Goal: Use online tool/utility: Utilize a website feature to perform a specific function

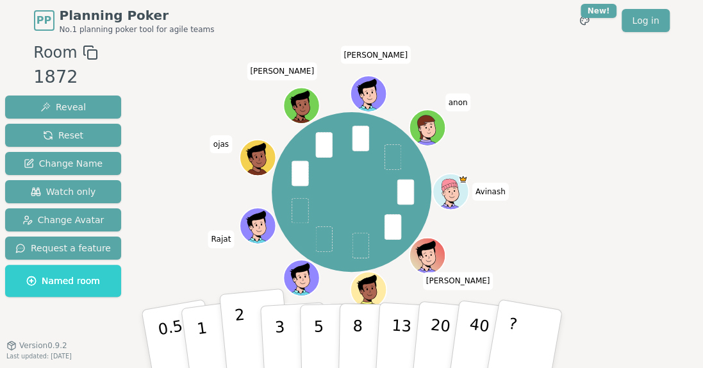
click at [250, 328] on button "2" at bounding box center [255, 339] width 73 height 102
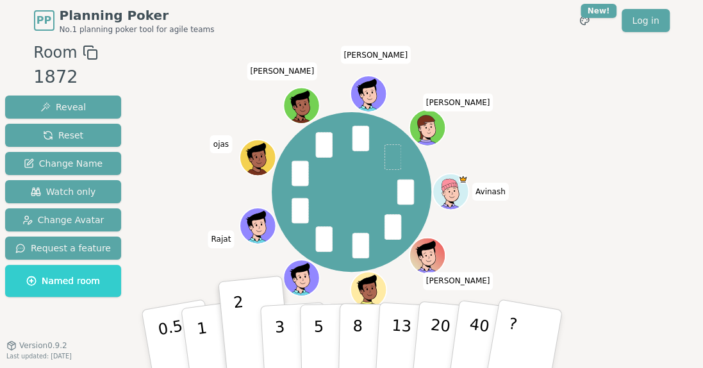
click at [299, 286] on icon at bounding box center [303, 284] width 17 height 6
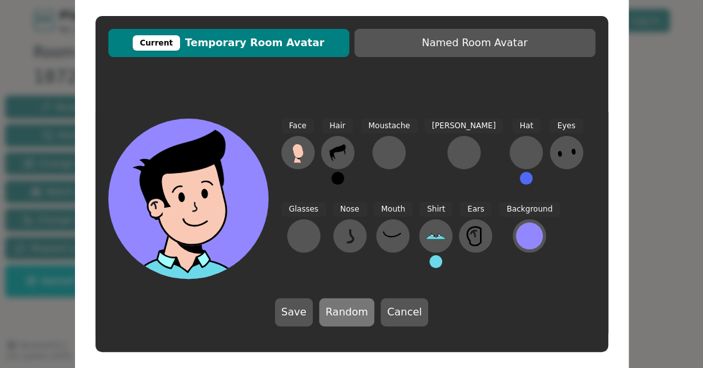
click at [328, 314] on button "Random" at bounding box center [346, 312] width 55 height 28
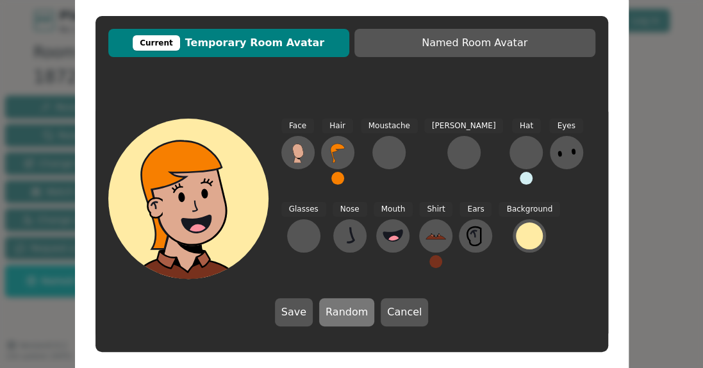
click at [333, 314] on button "Random" at bounding box center [346, 312] width 55 height 28
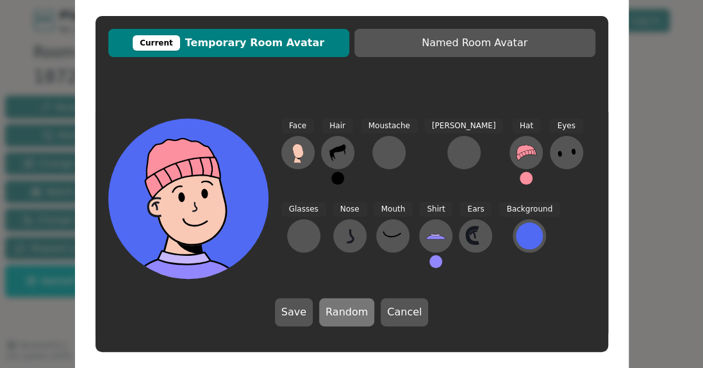
click at [333, 314] on button "Random" at bounding box center [346, 312] width 55 height 28
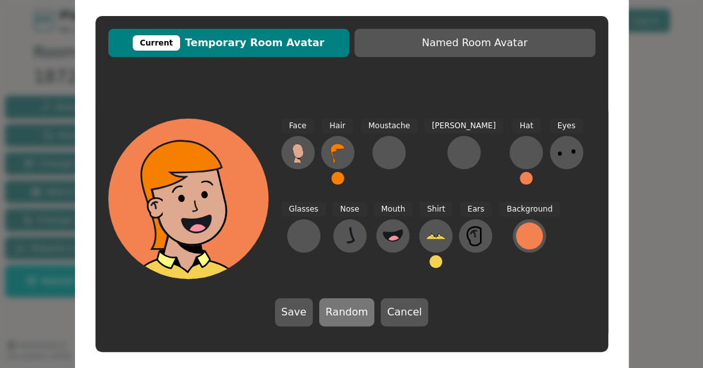
click at [333, 314] on button "Random" at bounding box center [346, 312] width 55 height 28
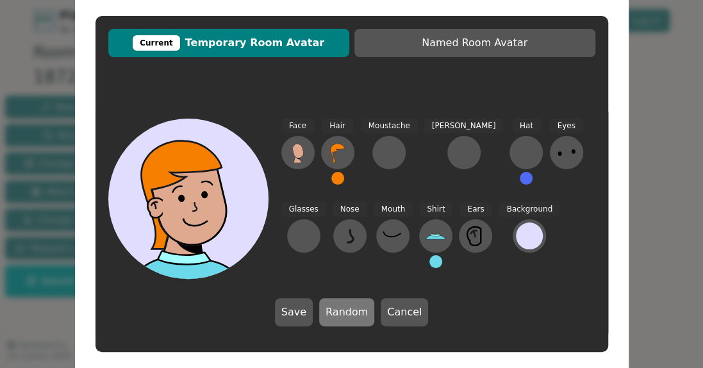
click at [333, 314] on button "Random" at bounding box center [346, 312] width 55 height 28
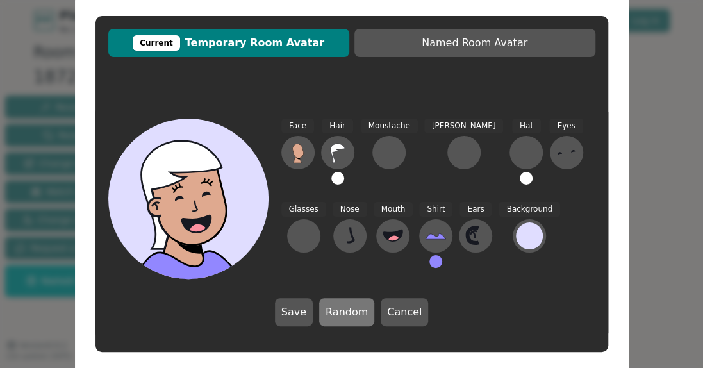
click at [333, 314] on button "Random" at bounding box center [346, 312] width 55 height 28
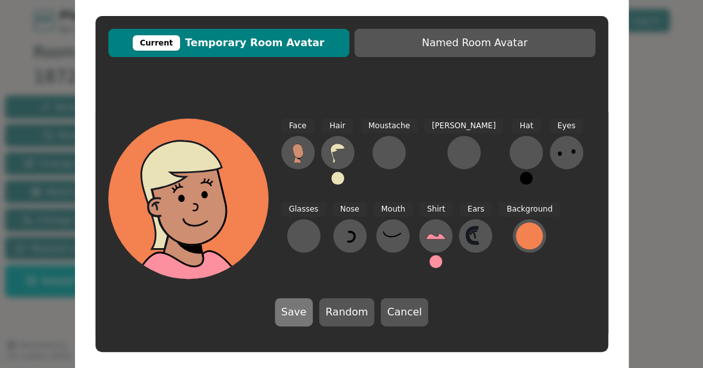
click at [308, 315] on button "Save" at bounding box center [294, 312] width 38 height 28
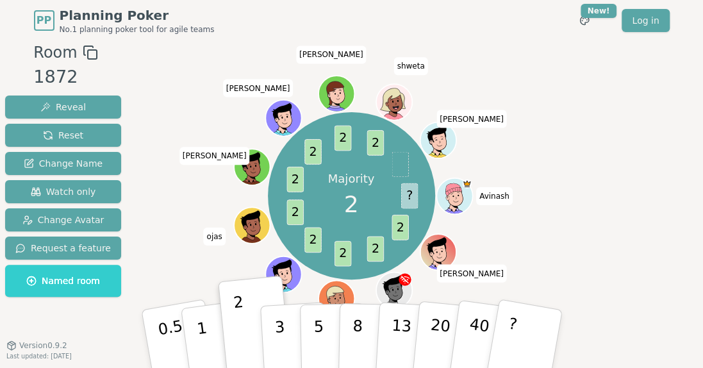
click at [334, 297] on icon at bounding box center [338, 298] width 35 height 4
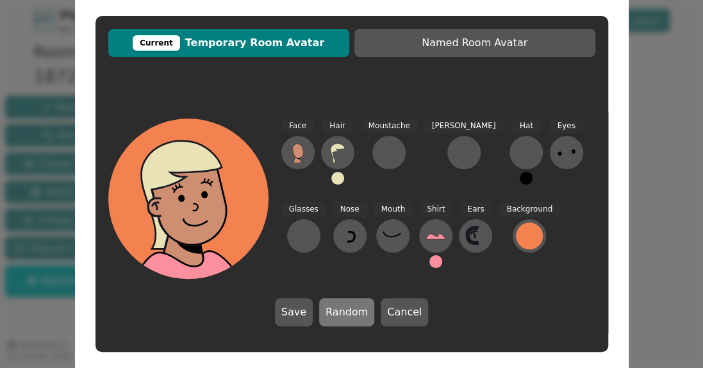
click at [347, 305] on button "Random" at bounding box center [346, 312] width 55 height 28
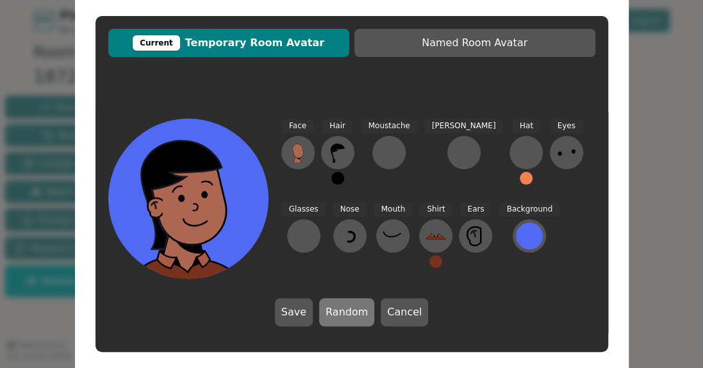
click at [347, 305] on button "Random" at bounding box center [346, 312] width 55 height 28
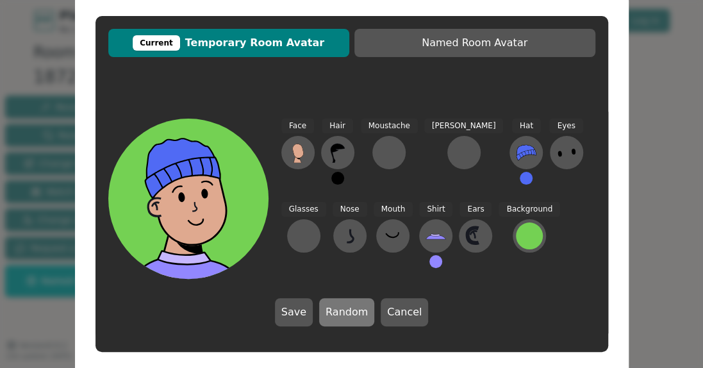
click at [347, 305] on button "Random" at bounding box center [346, 312] width 55 height 28
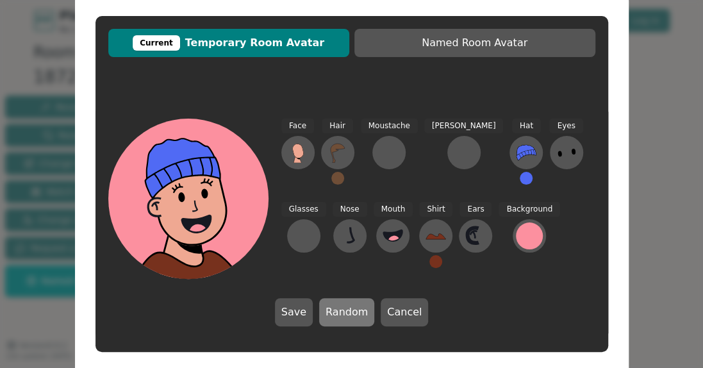
click at [347, 305] on button "Random" at bounding box center [346, 312] width 55 height 28
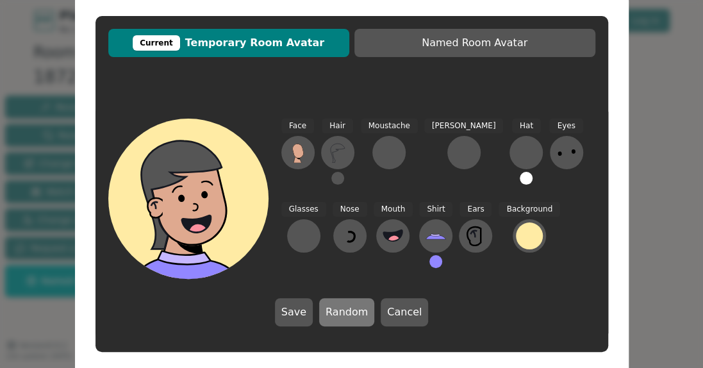
click at [347, 305] on button "Random" at bounding box center [346, 312] width 55 height 28
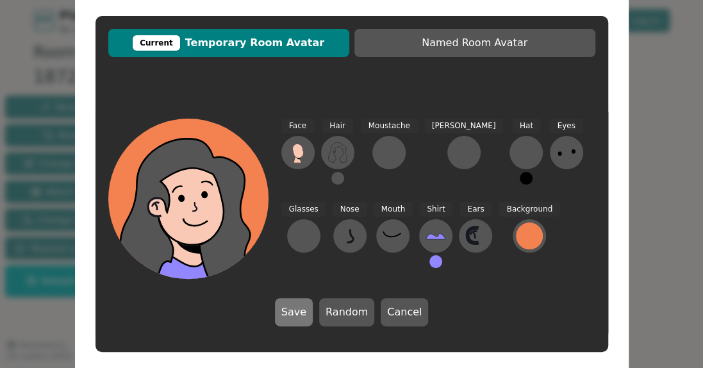
click at [301, 321] on button "Save" at bounding box center [294, 312] width 38 height 28
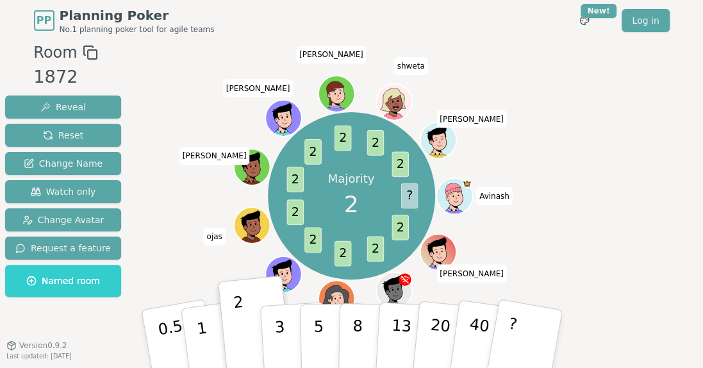
scroll to position [26, 0]
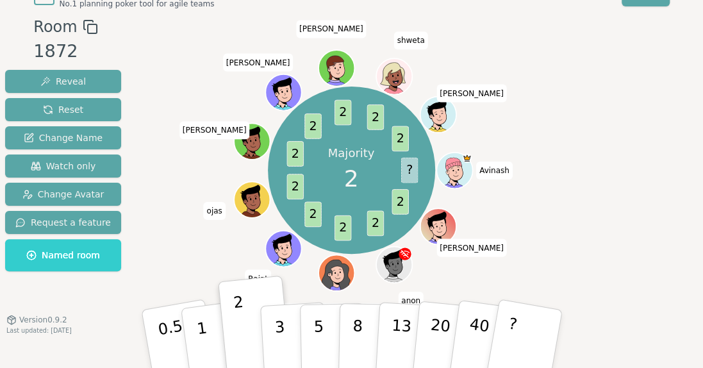
click at [343, 275] on icon at bounding box center [338, 278] width 17 height 6
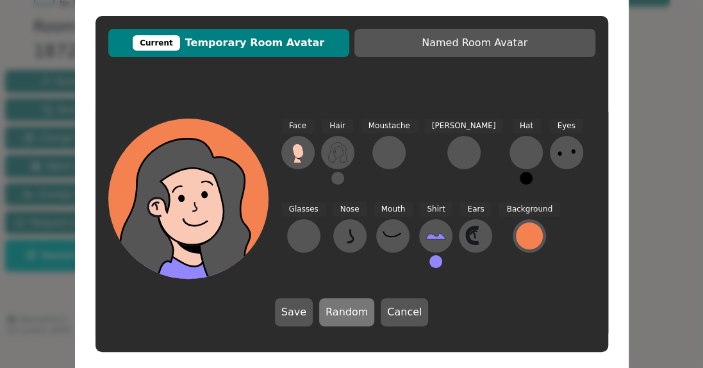
click at [343, 310] on button "Random" at bounding box center [346, 312] width 55 height 28
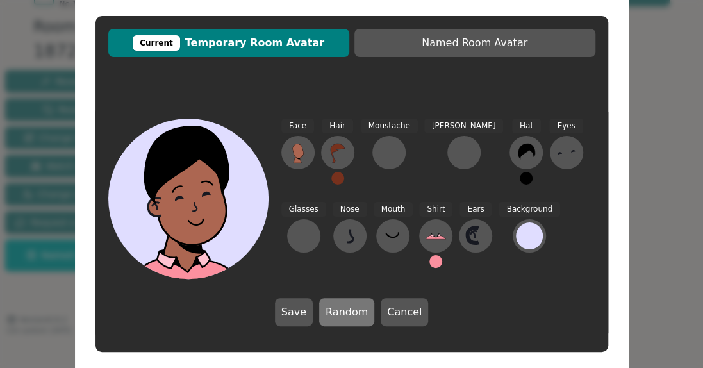
click at [343, 310] on button "Random" at bounding box center [346, 312] width 55 height 28
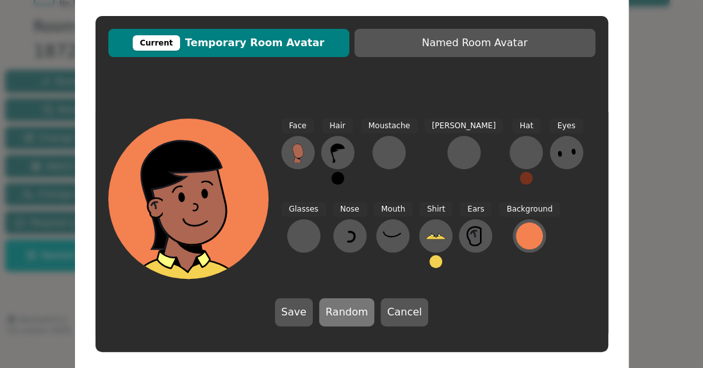
click at [343, 310] on button "Random" at bounding box center [346, 312] width 55 height 28
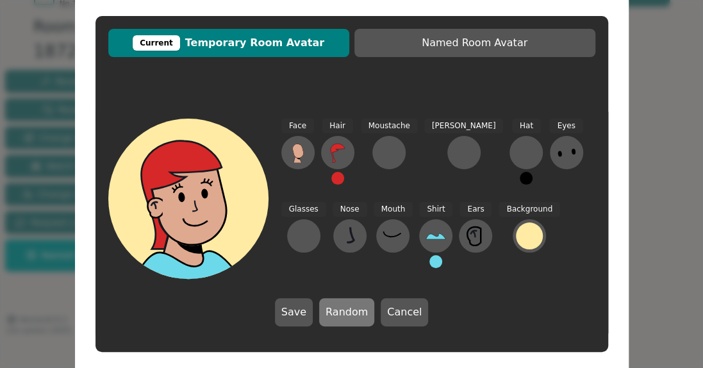
click at [343, 310] on button "Random" at bounding box center [346, 312] width 55 height 28
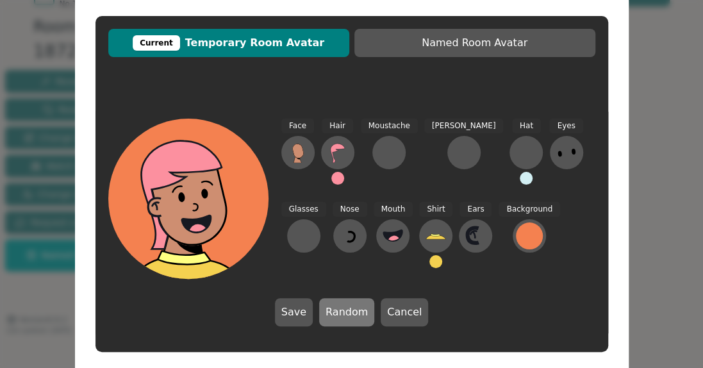
click at [343, 310] on button "Random" at bounding box center [346, 312] width 55 height 28
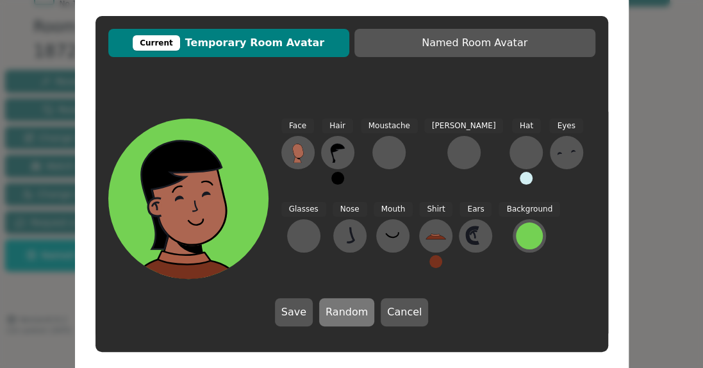
click at [343, 310] on button "Random" at bounding box center [346, 312] width 55 height 28
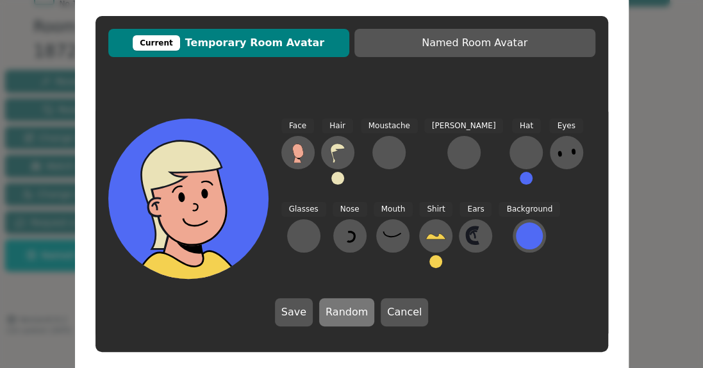
click at [343, 310] on button "Random" at bounding box center [346, 312] width 55 height 28
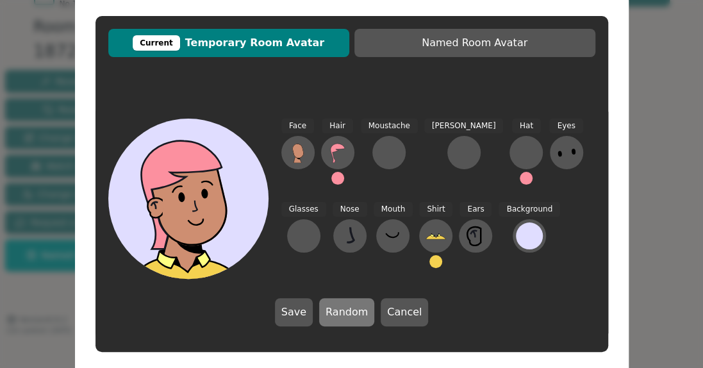
click at [343, 310] on button "Random" at bounding box center [346, 312] width 55 height 28
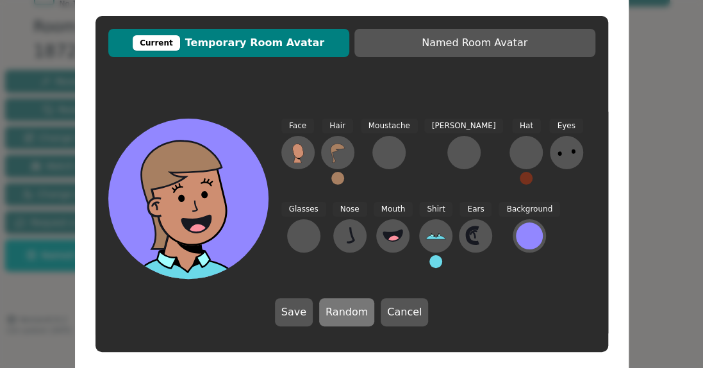
click at [343, 310] on button "Random" at bounding box center [346, 312] width 55 height 28
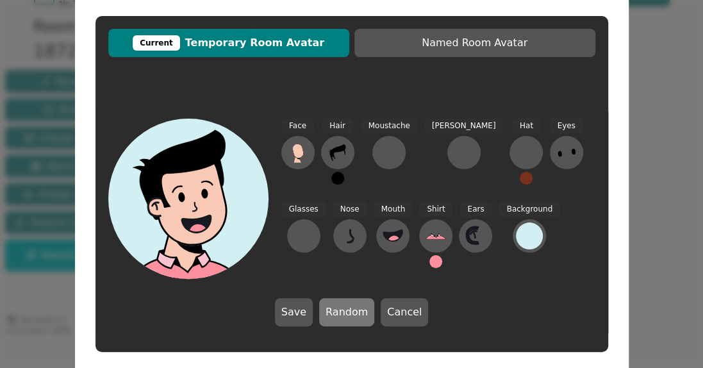
click at [343, 310] on button "Random" at bounding box center [346, 312] width 55 height 28
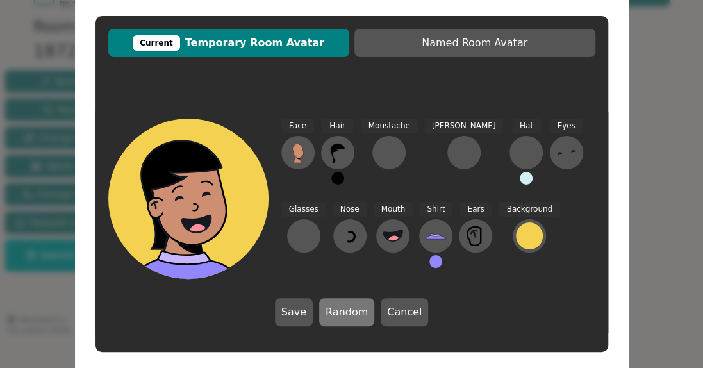
click at [343, 310] on button "Random" at bounding box center [346, 312] width 55 height 28
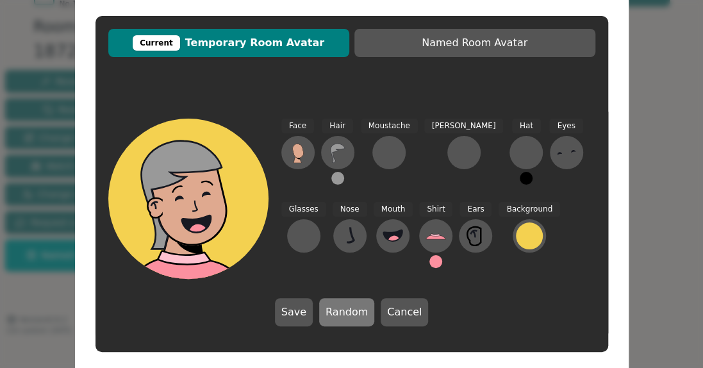
click at [343, 310] on button "Random" at bounding box center [346, 312] width 55 height 28
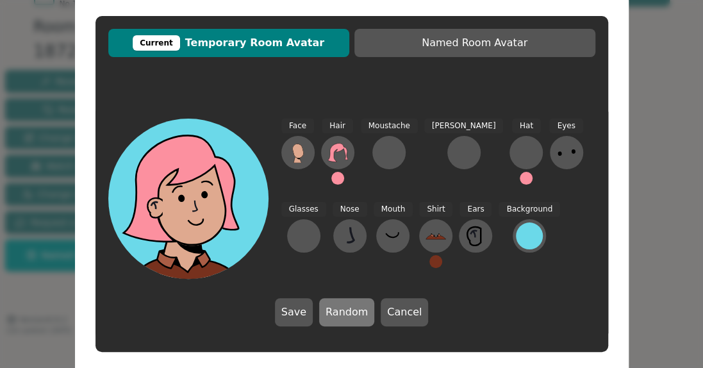
click at [343, 310] on button "Random" at bounding box center [346, 312] width 55 height 28
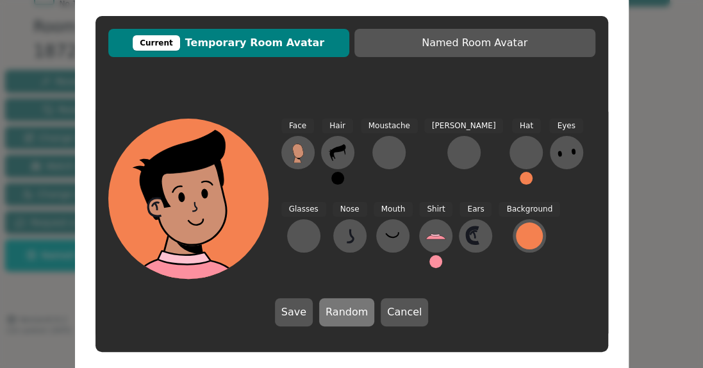
click at [343, 310] on button "Random" at bounding box center [346, 312] width 55 height 28
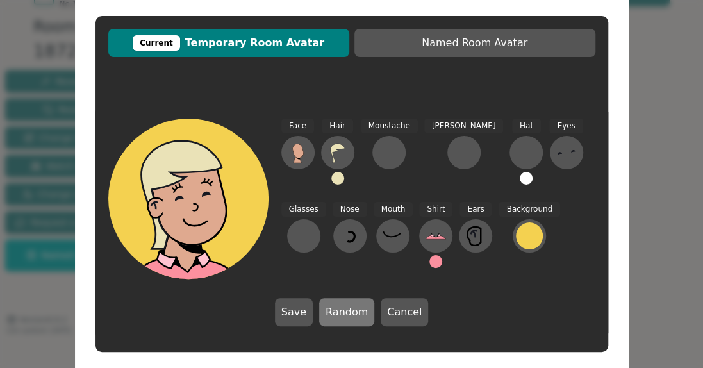
click at [343, 310] on button "Random" at bounding box center [346, 312] width 55 height 28
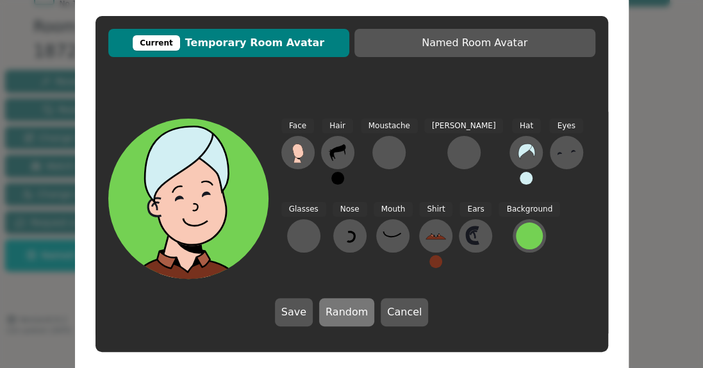
click at [343, 310] on button "Random" at bounding box center [346, 312] width 55 height 28
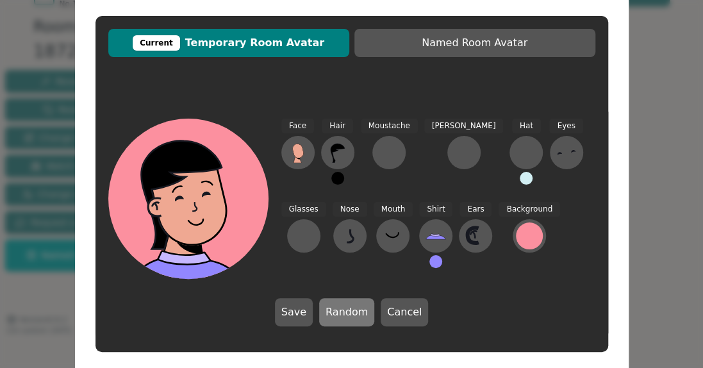
click at [343, 310] on button "Random" at bounding box center [346, 312] width 55 height 28
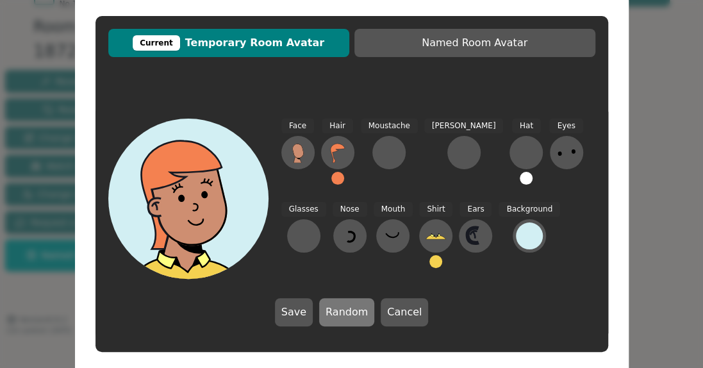
click at [343, 310] on button "Random" at bounding box center [346, 312] width 55 height 28
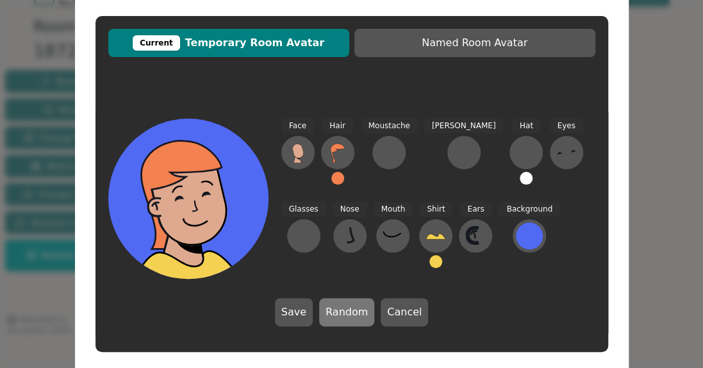
click at [343, 310] on button "Random" at bounding box center [346, 312] width 55 height 28
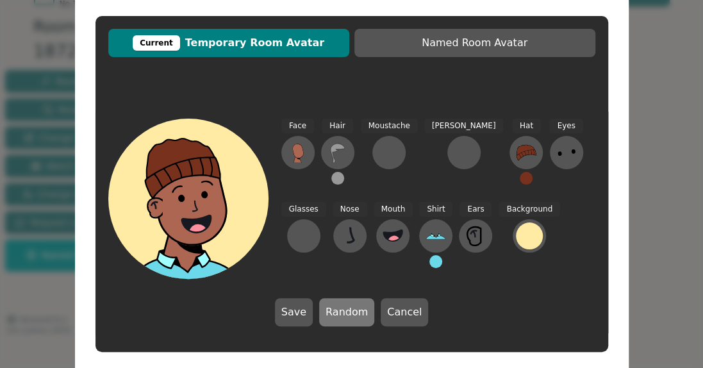
click at [343, 310] on button "Random" at bounding box center [346, 312] width 55 height 28
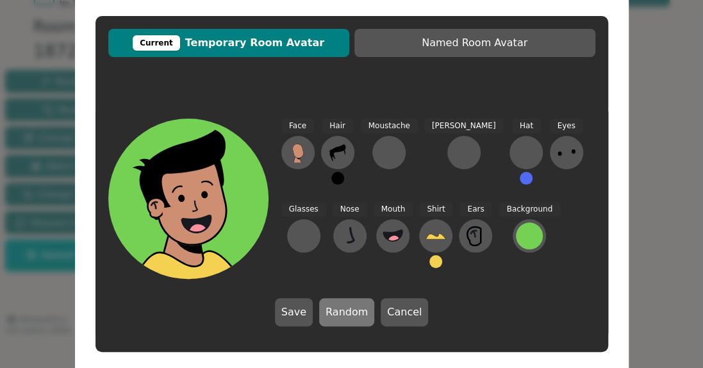
click at [343, 310] on button "Random" at bounding box center [346, 312] width 55 height 28
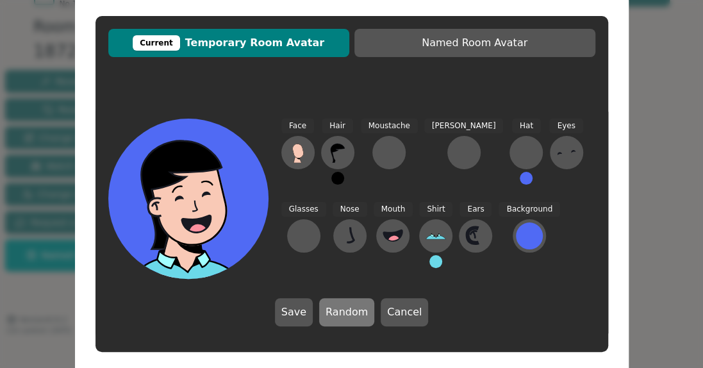
click at [343, 310] on button "Random" at bounding box center [346, 312] width 55 height 28
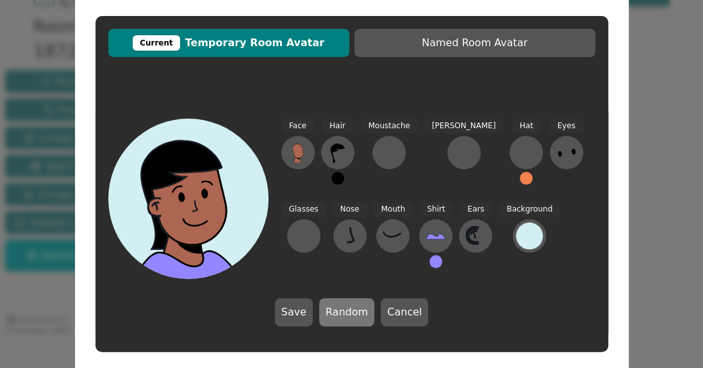
click at [343, 310] on button "Random" at bounding box center [346, 312] width 55 height 28
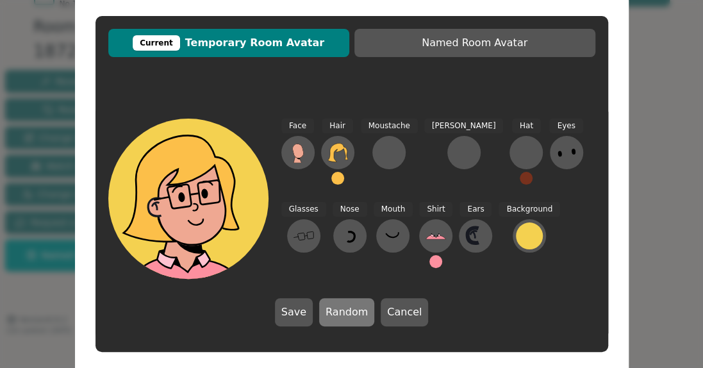
click at [343, 310] on button "Random" at bounding box center [346, 312] width 55 height 28
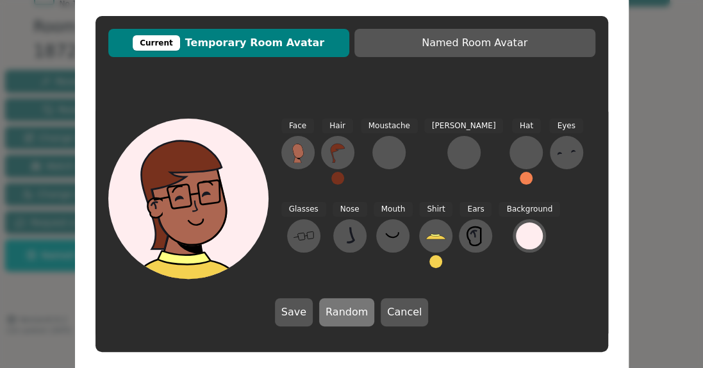
click at [343, 310] on button "Random" at bounding box center [346, 312] width 55 height 28
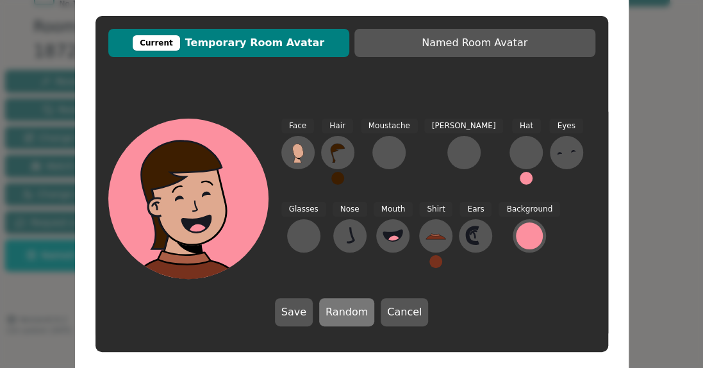
click at [343, 310] on button "Random" at bounding box center [346, 312] width 55 height 28
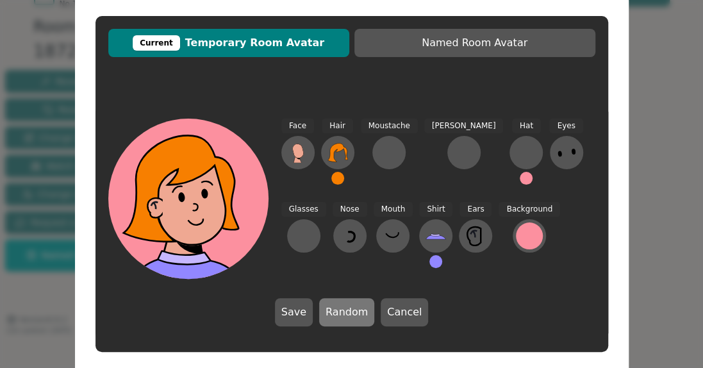
click at [343, 310] on button "Random" at bounding box center [346, 312] width 55 height 28
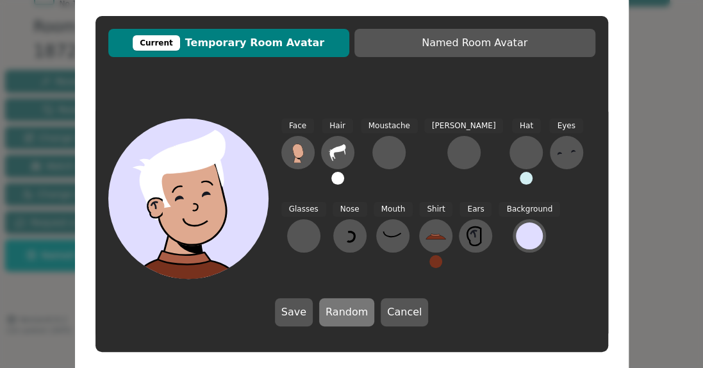
click at [343, 310] on button "Random" at bounding box center [346, 312] width 55 height 28
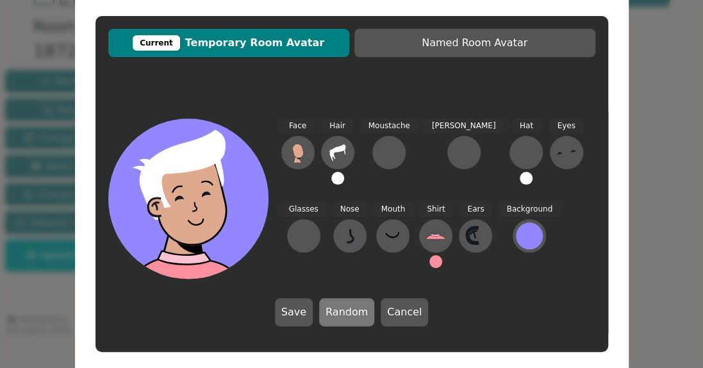
click at [343, 310] on button "Random" at bounding box center [346, 312] width 55 height 28
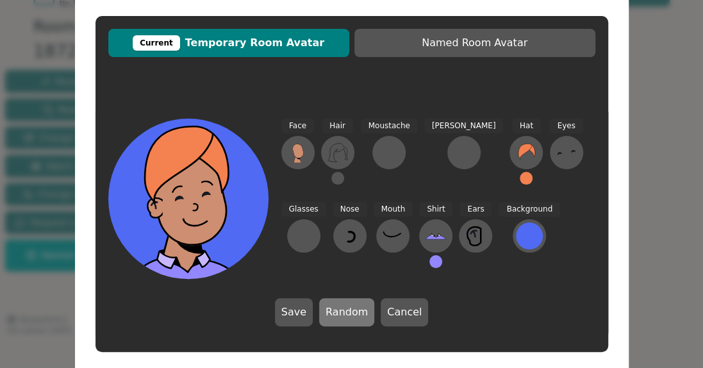
click at [343, 310] on button "Random" at bounding box center [346, 312] width 55 height 28
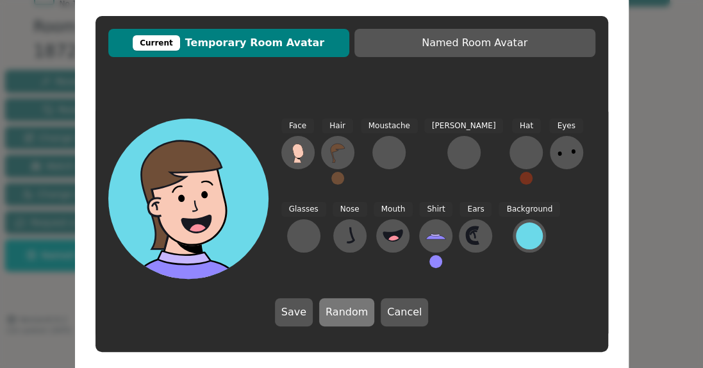
click at [343, 310] on button "Random" at bounding box center [346, 312] width 55 height 28
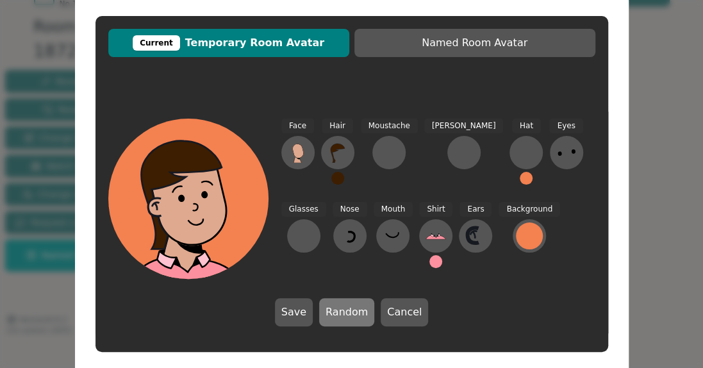
click at [343, 310] on button "Random" at bounding box center [346, 312] width 55 height 28
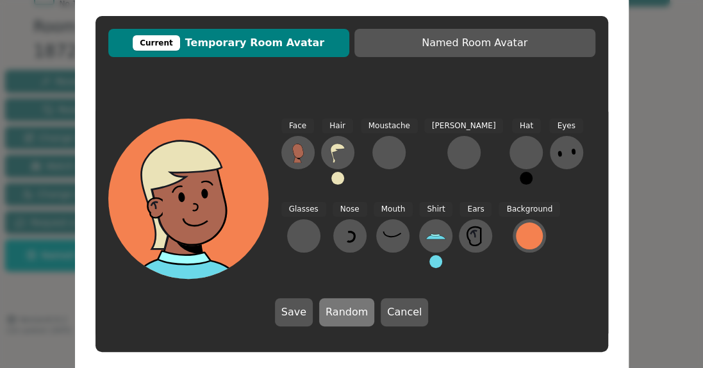
click at [343, 310] on button "Random" at bounding box center [346, 312] width 55 height 28
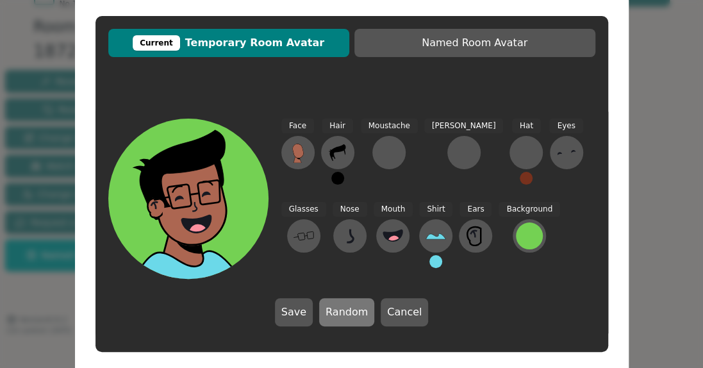
click at [343, 310] on button "Random" at bounding box center [346, 312] width 55 height 28
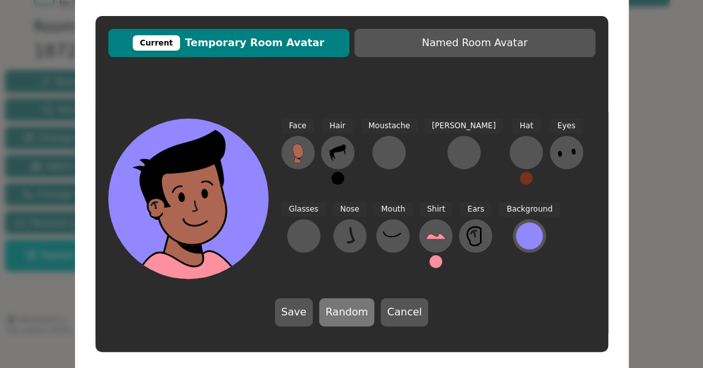
click at [343, 310] on button "Random" at bounding box center [346, 312] width 55 height 28
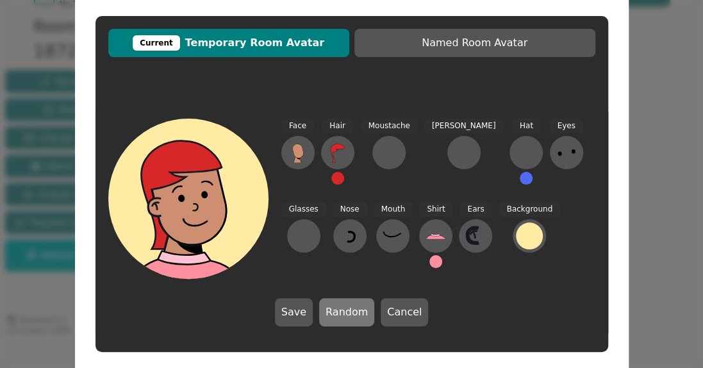
click at [343, 310] on button "Random" at bounding box center [346, 312] width 55 height 28
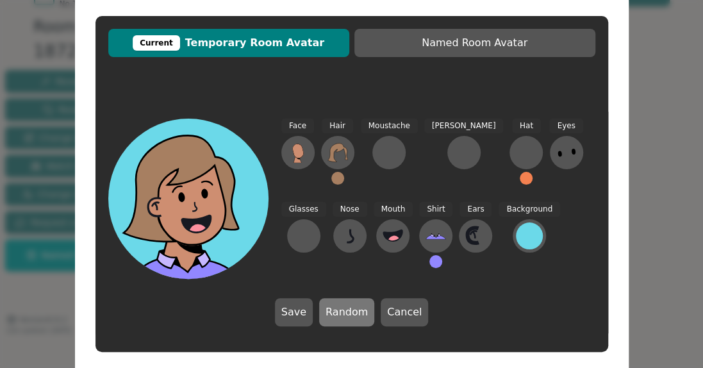
click at [343, 310] on button "Random" at bounding box center [346, 312] width 55 height 28
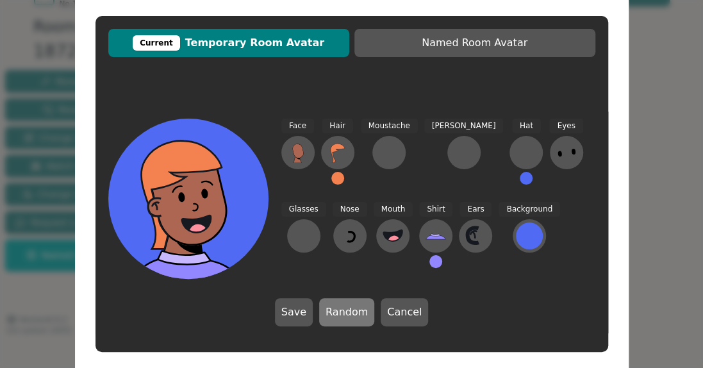
click at [343, 310] on button "Random" at bounding box center [346, 312] width 55 height 28
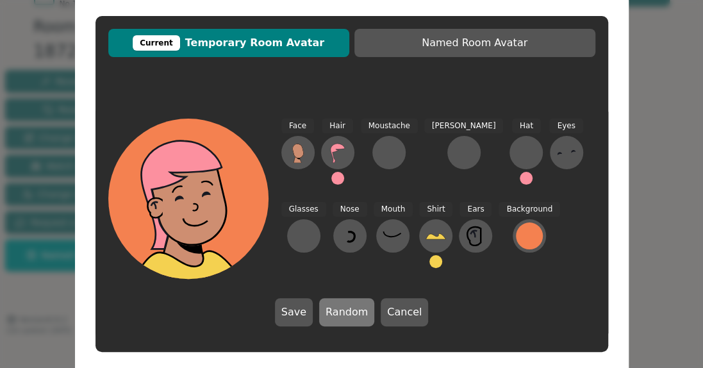
click at [343, 310] on button "Random" at bounding box center [346, 312] width 55 height 28
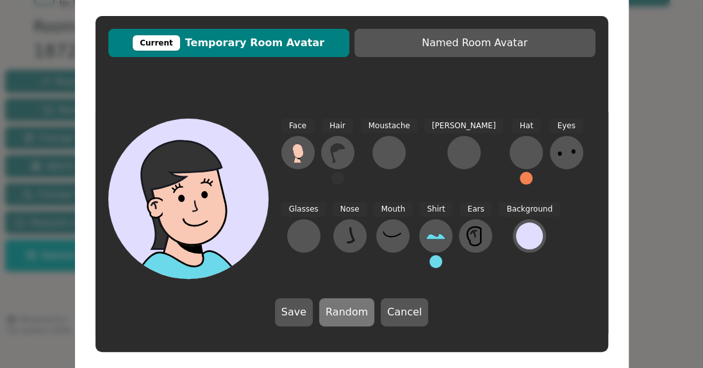
click at [343, 310] on button "Random" at bounding box center [346, 312] width 55 height 28
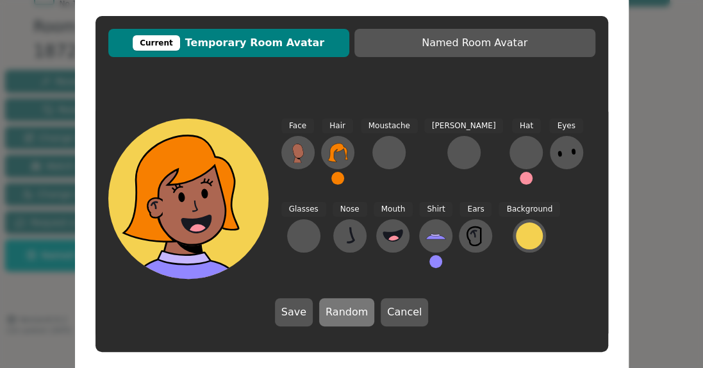
click at [343, 310] on button "Random" at bounding box center [346, 312] width 55 height 28
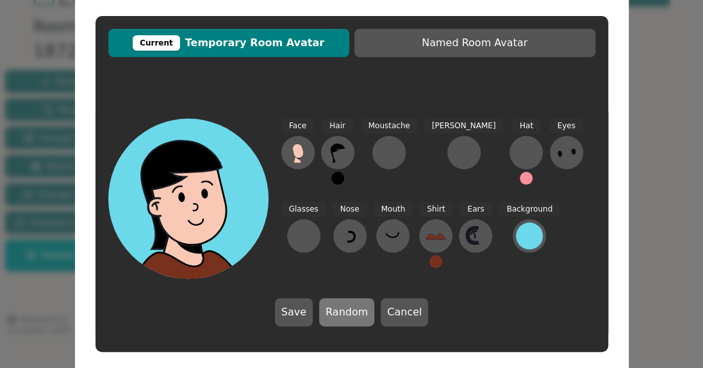
click at [343, 310] on button "Random" at bounding box center [346, 312] width 55 height 28
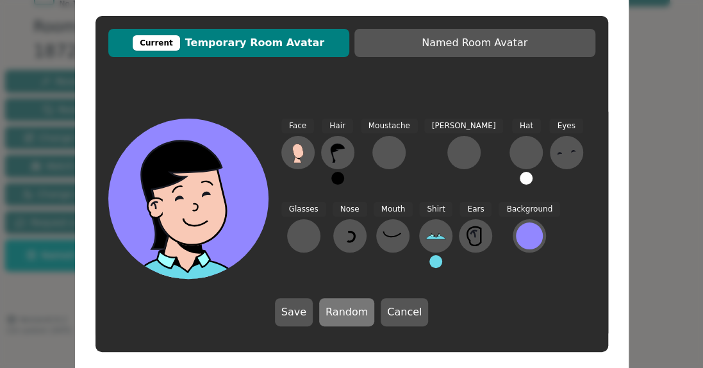
click at [343, 310] on button "Random" at bounding box center [346, 312] width 55 height 28
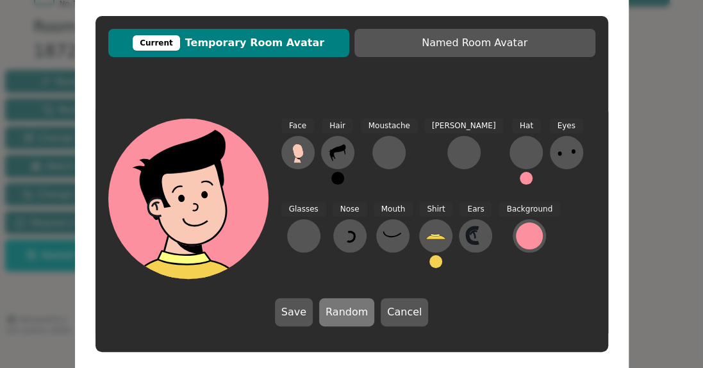
click at [343, 310] on button "Random" at bounding box center [346, 312] width 55 height 28
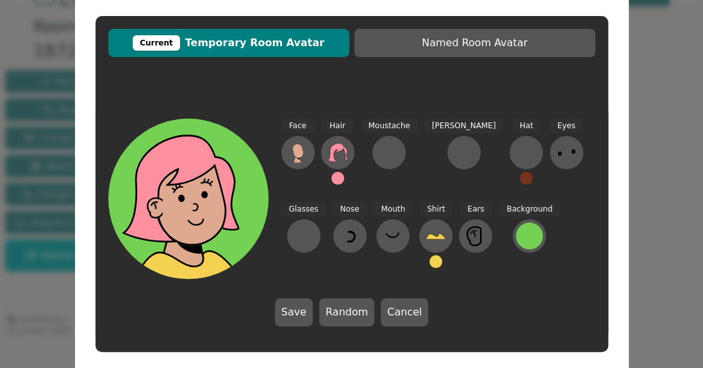
click at [520, 208] on div "Face Hair Moustache [PERSON_NAME] Hat Eyes Glasses Nose Mouth Shirt Ears Backgr…" at bounding box center [438, 199] width 314 height 160
click at [516, 240] on div at bounding box center [529, 235] width 27 height 27
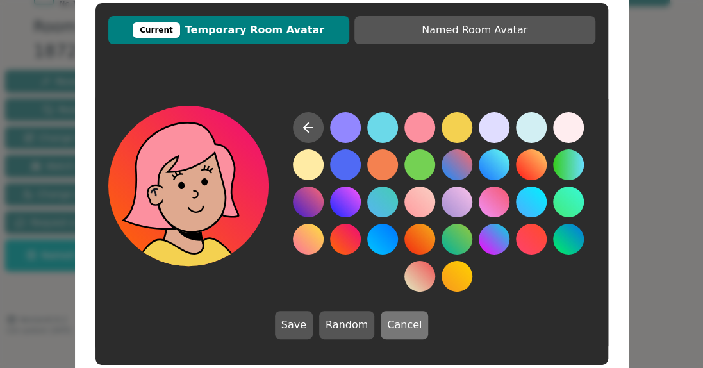
click at [386, 325] on button "Cancel" at bounding box center [404, 325] width 47 height 28
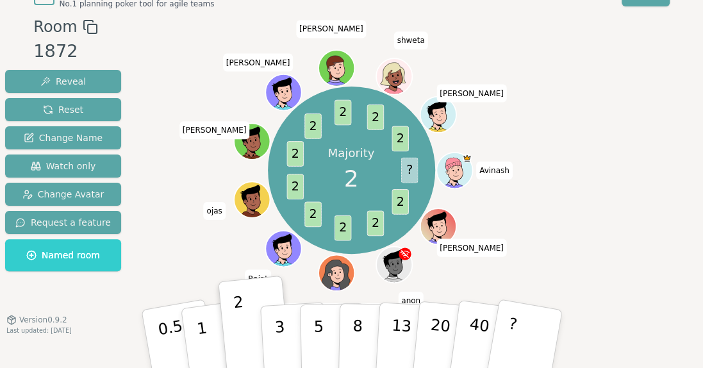
click at [555, 178] on div "Room 1872 Reveal Reset Change Name Watch only Change Avatar Request a feature N…" at bounding box center [351, 191] width 703 height 353
click at [338, 282] on div at bounding box center [338, 283] width 35 height 31
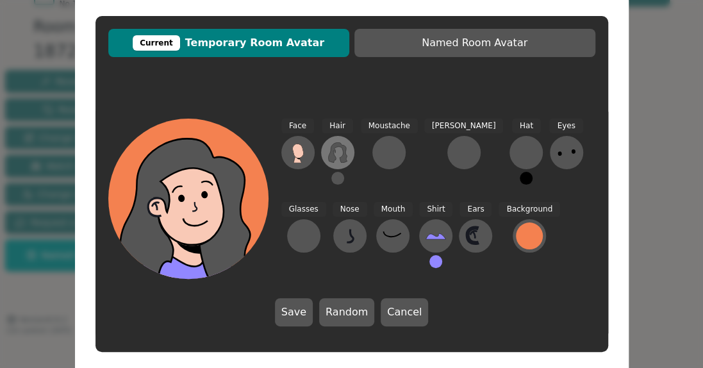
click at [326, 154] on button at bounding box center [337, 152] width 33 height 33
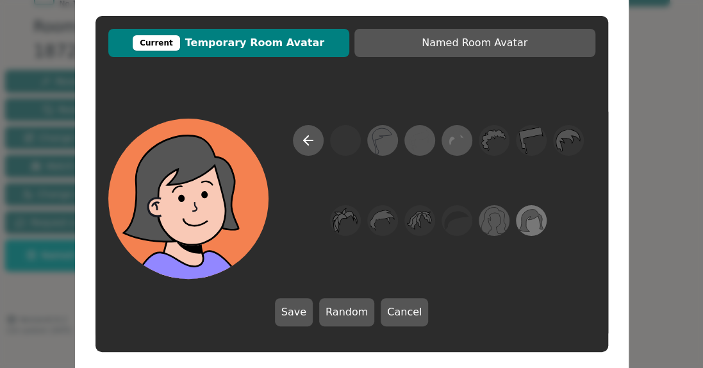
click at [528, 228] on icon at bounding box center [531, 220] width 25 height 29
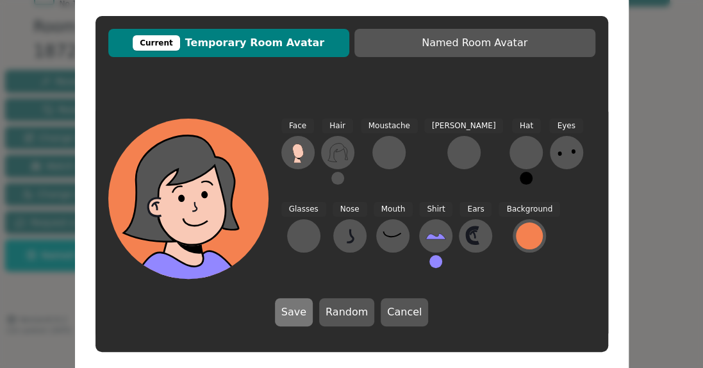
click at [288, 314] on button "Save" at bounding box center [294, 312] width 38 height 28
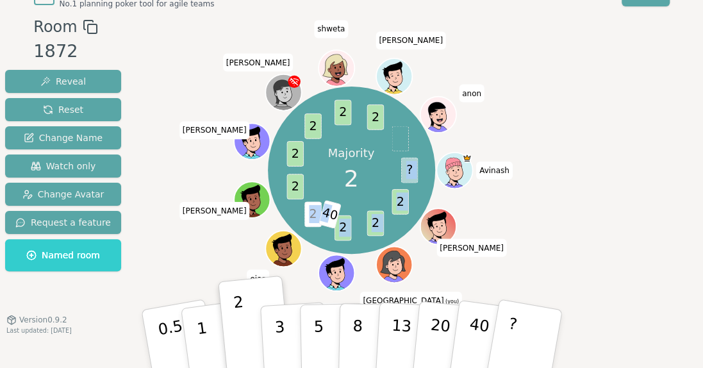
drag, startPoint x: 329, startPoint y: 214, endPoint x: 360, endPoint y: 224, distance: 32.4
click at [360, 224] on div "Majority 2 ? 2 2 2 2 40 2 2 2 2 2 [PERSON_NAME] (you) Rajat ojas [PERSON_NAME] …" at bounding box center [351, 170] width 167 height 167
click at [508, 333] on p "?" at bounding box center [511, 337] width 20 height 70
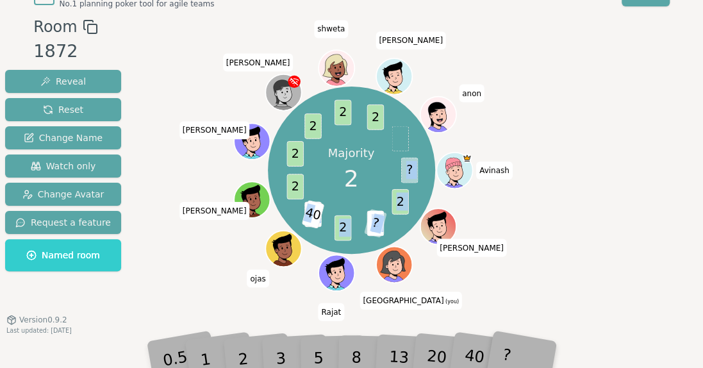
click at [490, 290] on div "Majority 2 ? 2 2 ? 2 2 40 2 2 2 2 2 [PERSON_NAME] (you) Rajat ojas [PERSON_NAME…" at bounding box center [351, 169] width 385 height 263
click at [410, 349] on div "13" at bounding box center [409, 338] width 41 height 47
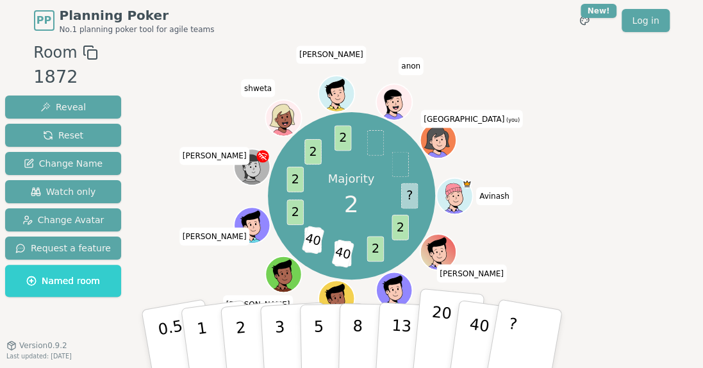
click at [438, 319] on p "20" at bounding box center [439, 338] width 26 height 71
